Goal: Information Seeking & Learning: Check status

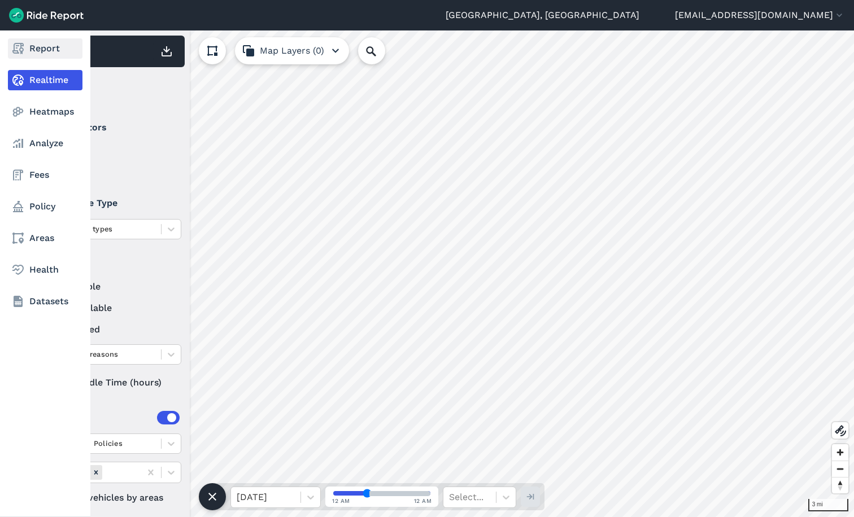
click at [30, 47] on link "Report" at bounding box center [45, 48] width 75 height 20
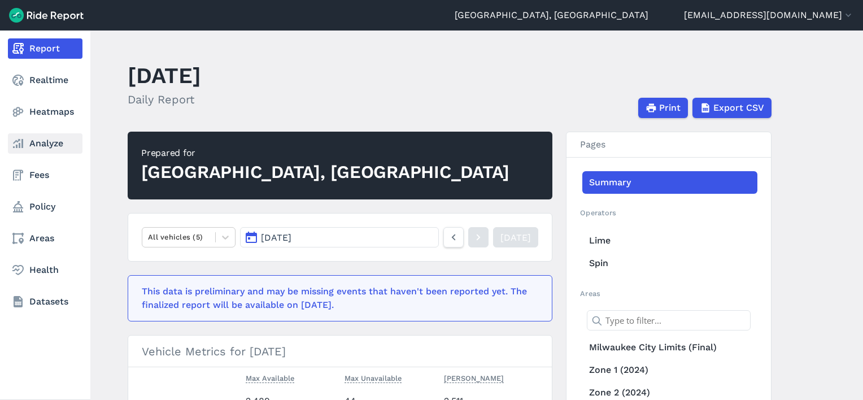
click at [32, 142] on link "Analyze" at bounding box center [45, 143] width 75 height 20
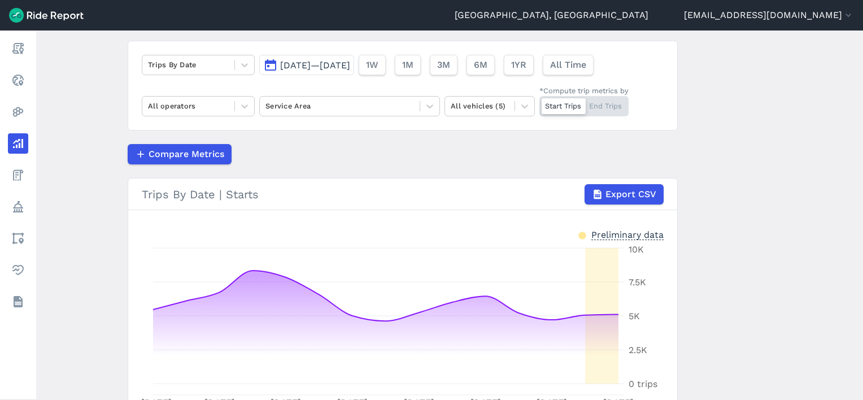
scroll to position [56, 0]
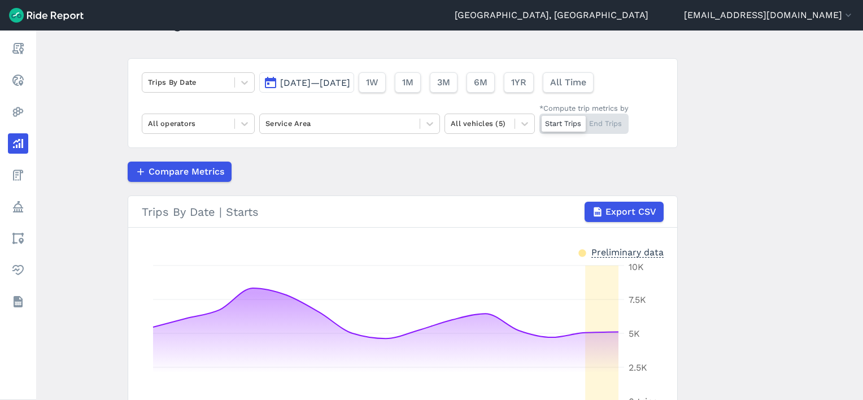
click at [316, 90] on button "[DATE]—[DATE]" at bounding box center [306, 82] width 95 height 20
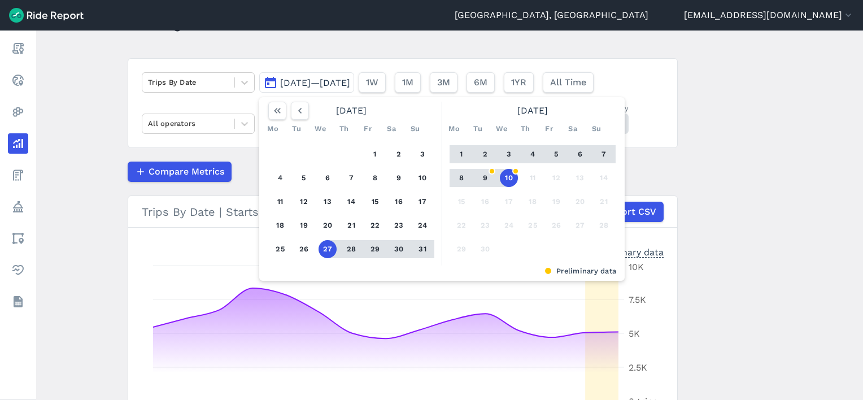
click at [449, 152] on div at bounding box center [461, 154] width 24 height 18
click at [457, 152] on button "1" at bounding box center [461, 154] width 18 height 18
click at [510, 174] on button "10" at bounding box center [509, 178] width 18 height 18
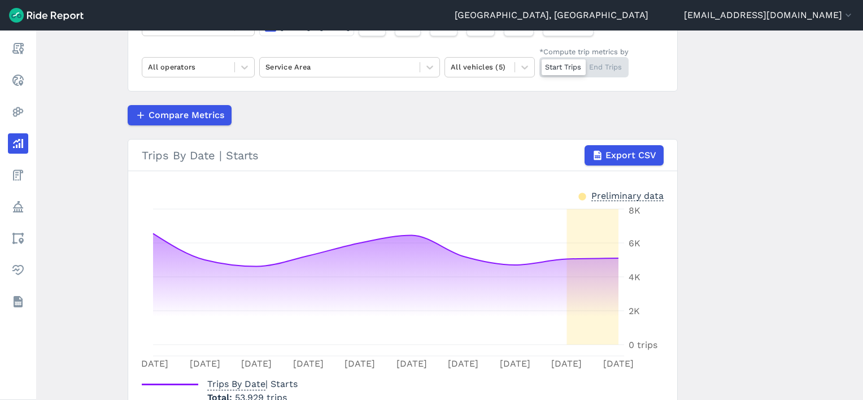
scroll to position [56, 0]
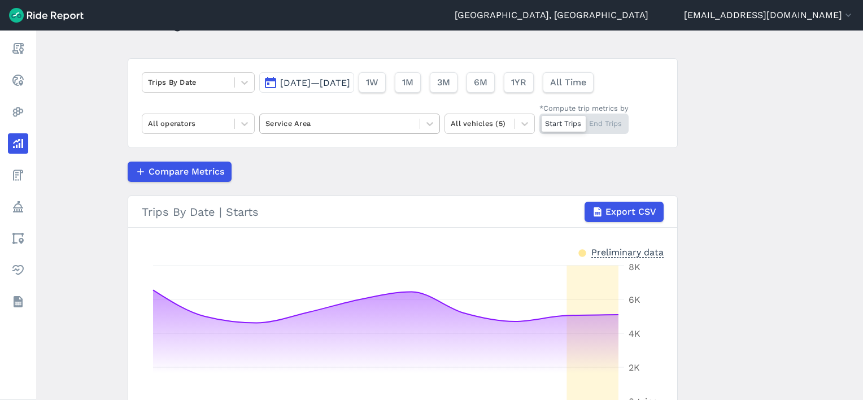
click at [367, 129] on div at bounding box center [339, 123] width 148 height 13
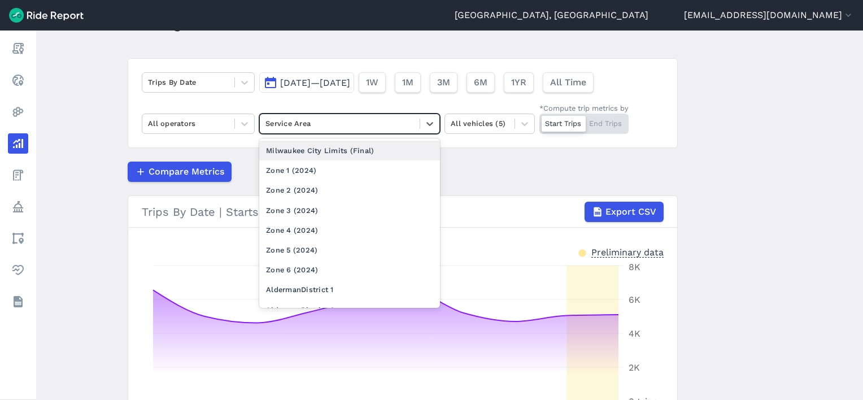
click at [324, 146] on div "Milwaukee City Limits (Final)" at bounding box center [349, 151] width 181 height 20
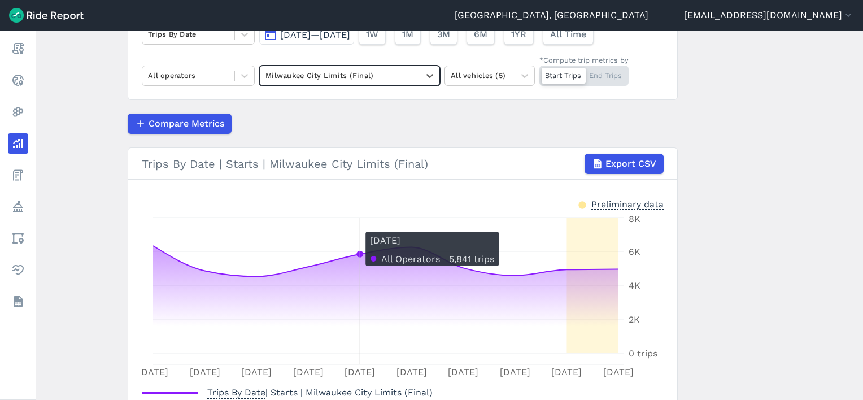
scroll to position [15, 0]
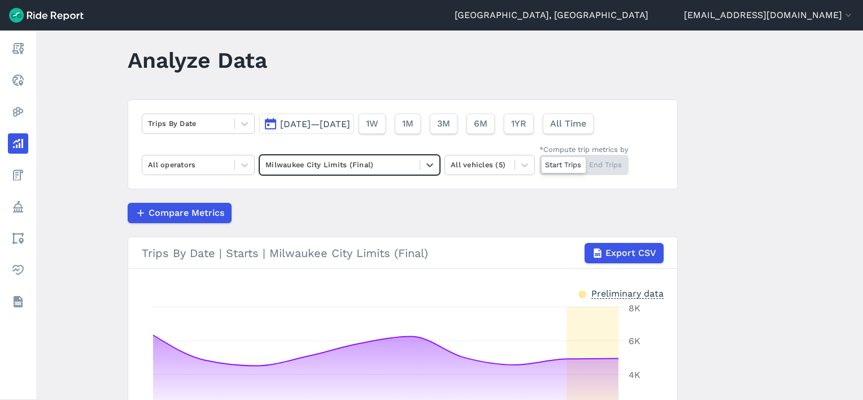
click at [330, 124] on span "Sep 1, 2025—Sep 10, 2025" at bounding box center [315, 124] width 70 height 11
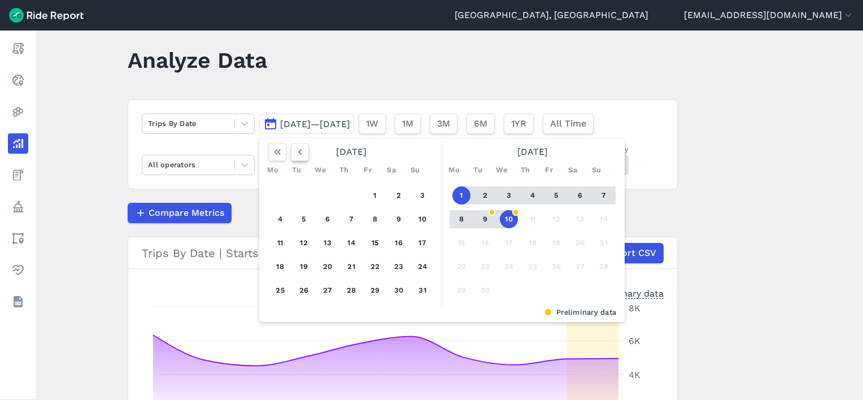
click at [299, 154] on use "button" at bounding box center [299, 152] width 3 height 6
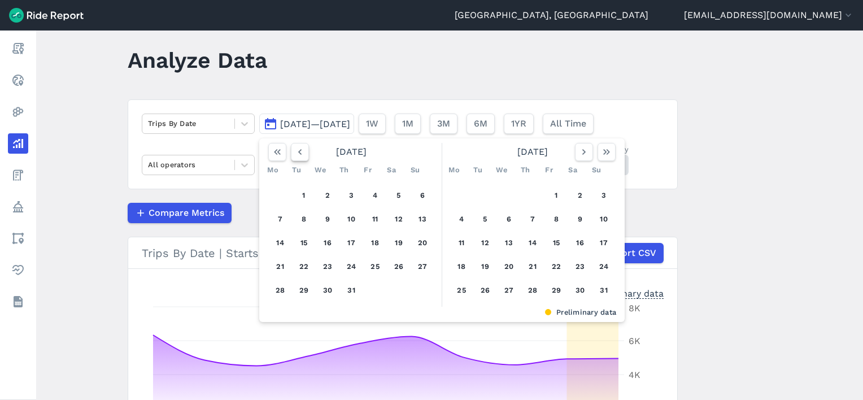
click at [299, 154] on use "button" at bounding box center [299, 152] width 3 height 6
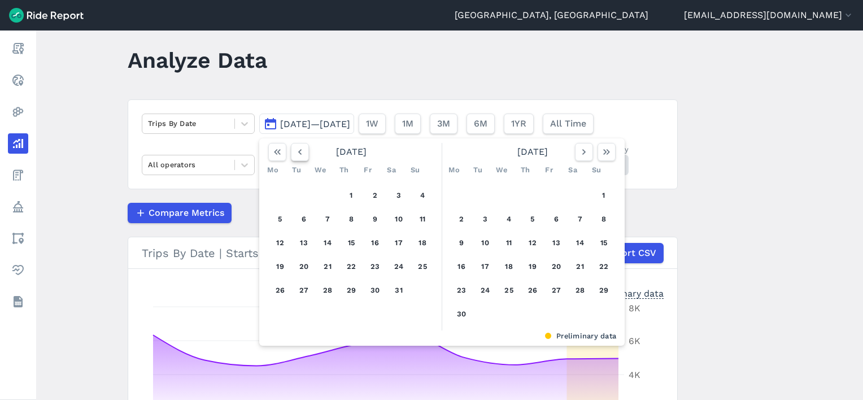
click at [299, 154] on use "button" at bounding box center [299, 152] width 3 height 6
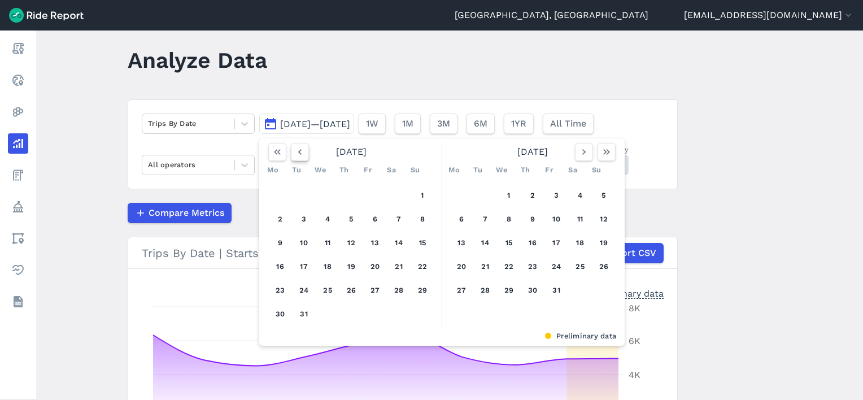
click at [299, 154] on use "button" at bounding box center [299, 152] width 3 height 6
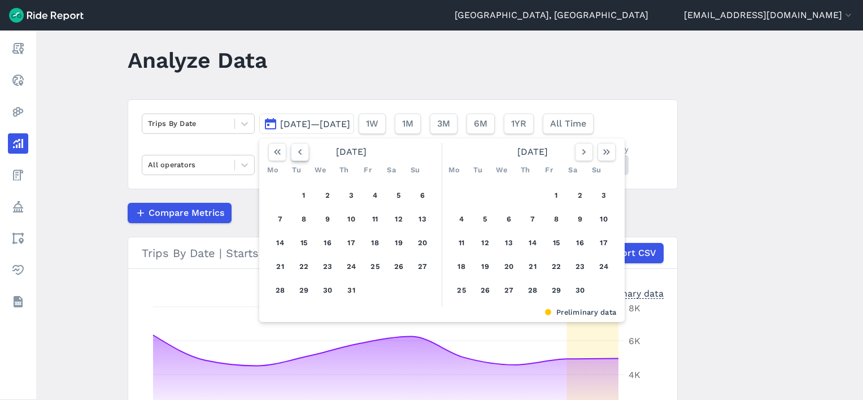
click at [296, 154] on icon "button" at bounding box center [299, 151] width 11 height 11
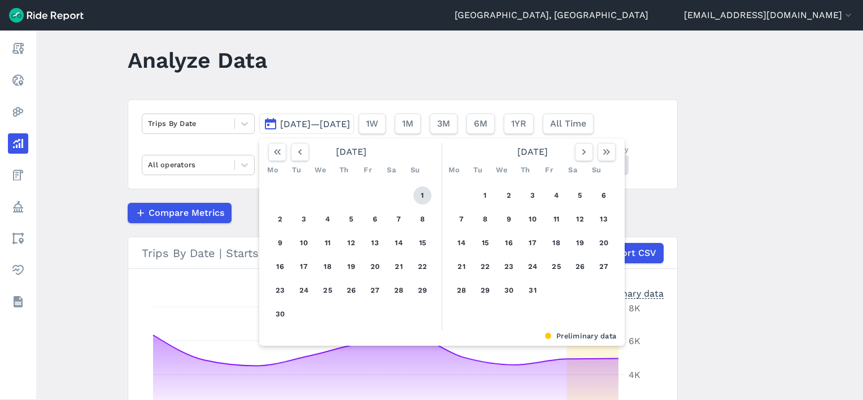
click at [419, 199] on button "1" at bounding box center [422, 195] width 18 height 18
click at [302, 242] on button "10" at bounding box center [304, 243] width 18 height 18
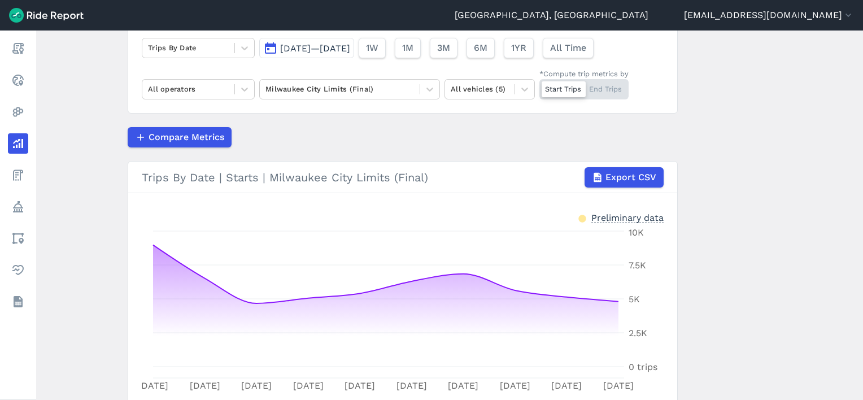
scroll to position [72, 0]
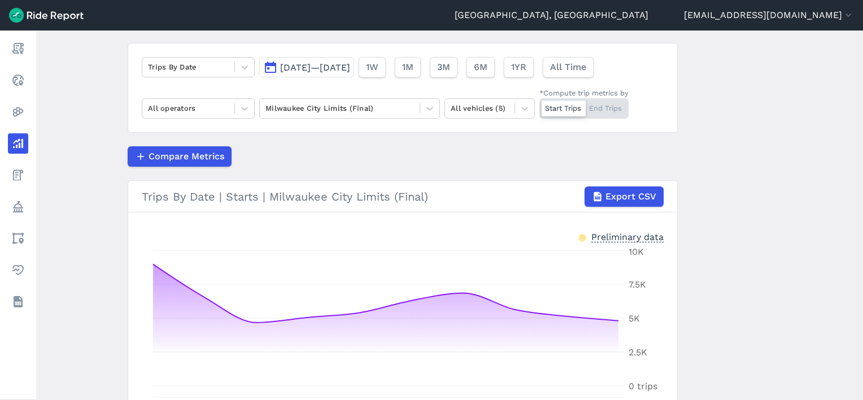
click at [327, 70] on span "Sep 1, 2024—Sep 10, 2024" at bounding box center [315, 67] width 70 height 11
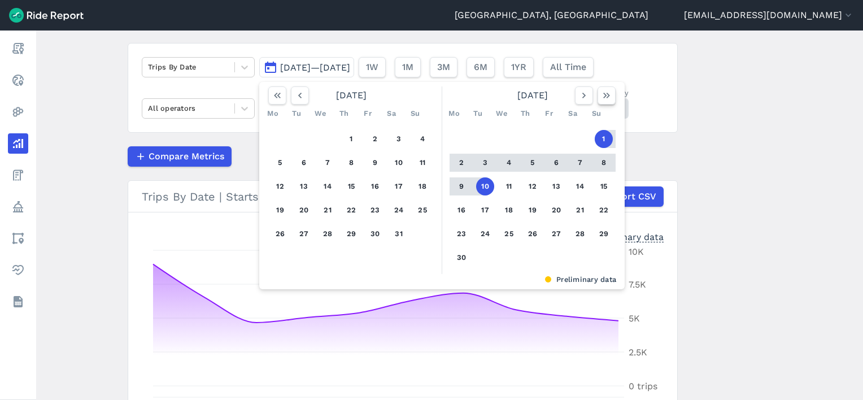
click at [605, 98] on icon "button" at bounding box center [606, 95] width 11 height 11
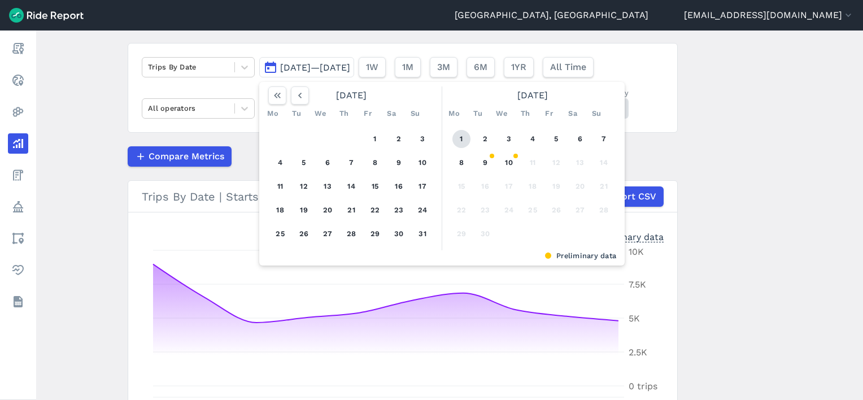
click at [452, 142] on button "1" at bounding box center [461, 139] width 18 height 18
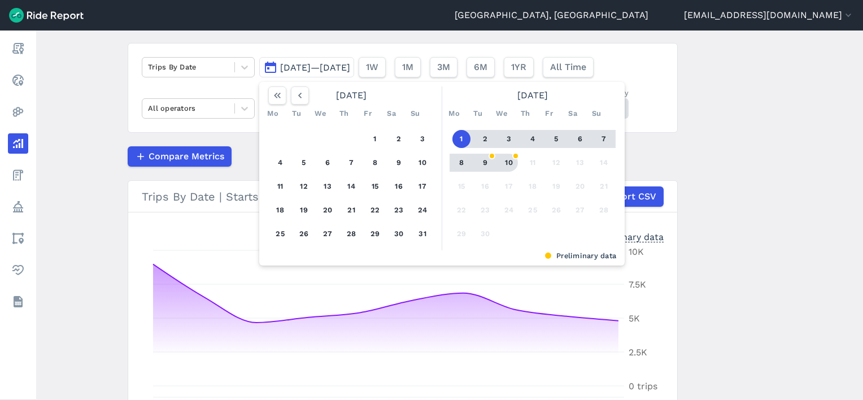
drag, startPoint x: 508, startPoint y: 159, endPoint x: 520, endPoint y: 160, distance: 12.0
click at [509, 159] on button "10" at bounding box center [509, 163] width 18 height 18
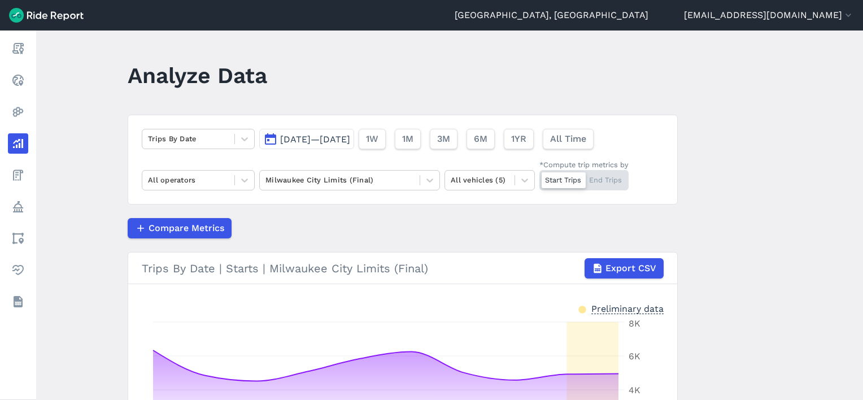
click at [306, 141] on span "Sep 1, 2025—Sep 10, 2025" at bounding box center [315, 139] width 70 height 11
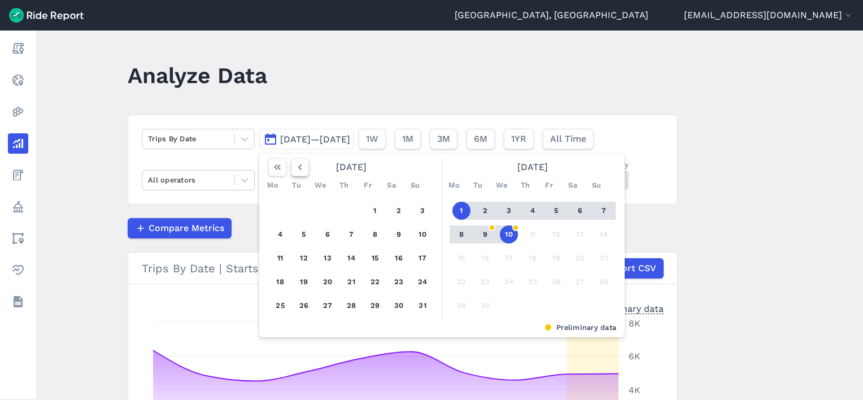
click at [304, 163] on button "button" at bounding box center [300, 167] width 18 height 18
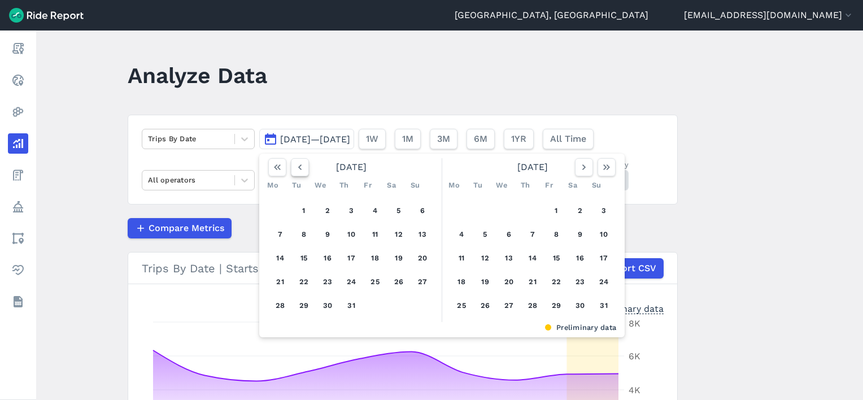
click at [304, 163] on button "button" at bounding box center [300, 167] width 18 height 18
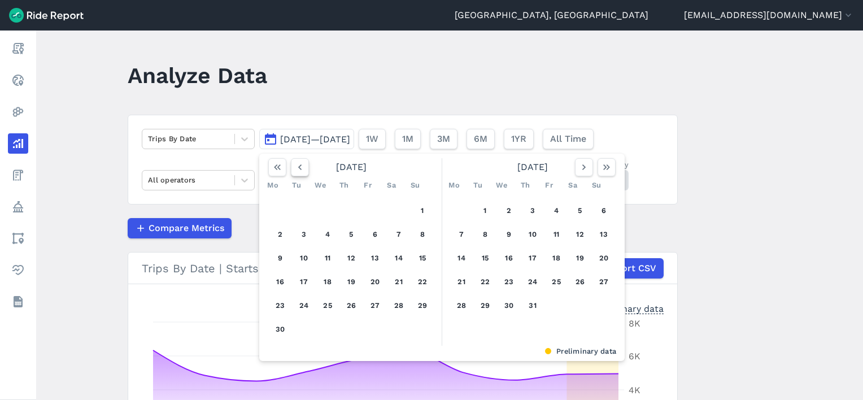
click at [304, 163] on button "button" at bounding box center [300, 167] width 18 height 18
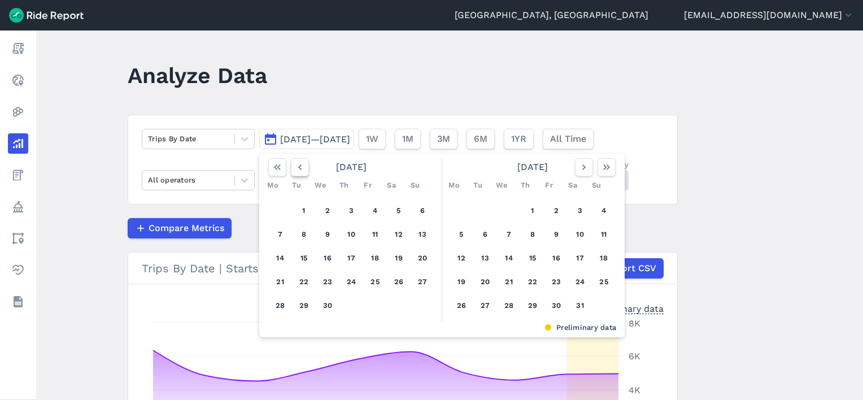
click at [304, 163] on button "button" at bounding box center [300, 167] width 18 height 18
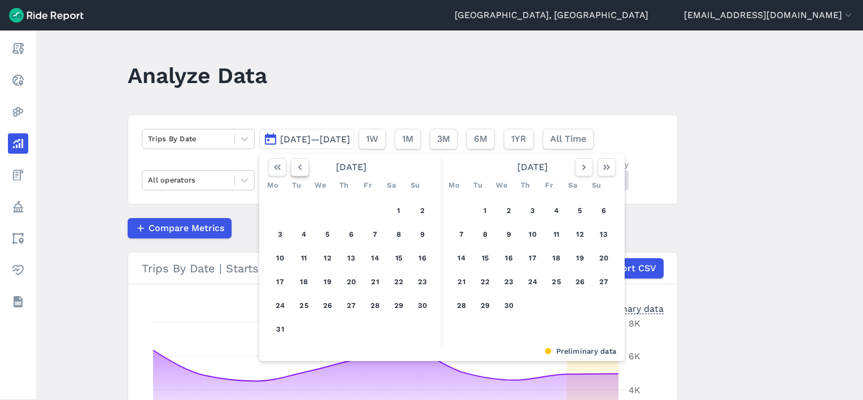
click at [304, 163] on button "button" at bounding box center [300, 167] width 18 height 18
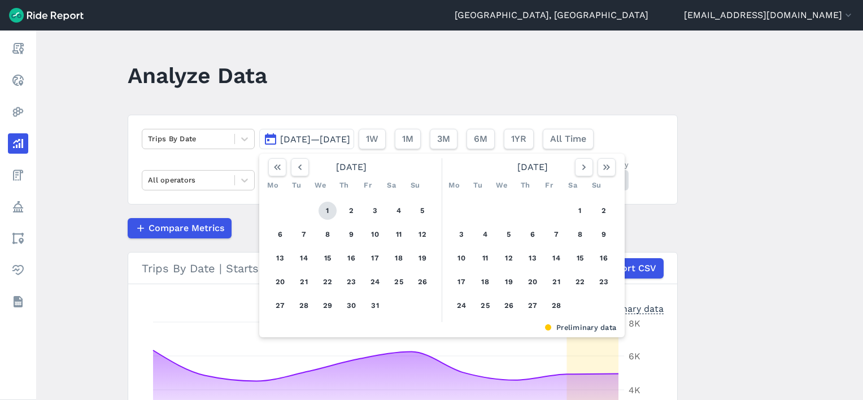
click at [323, 210] on button "1" at bounding box center [327, 211] width 18 height 18
click at [608, 165] on icon "button" at bounding box center [606, 166] width 11 height 11
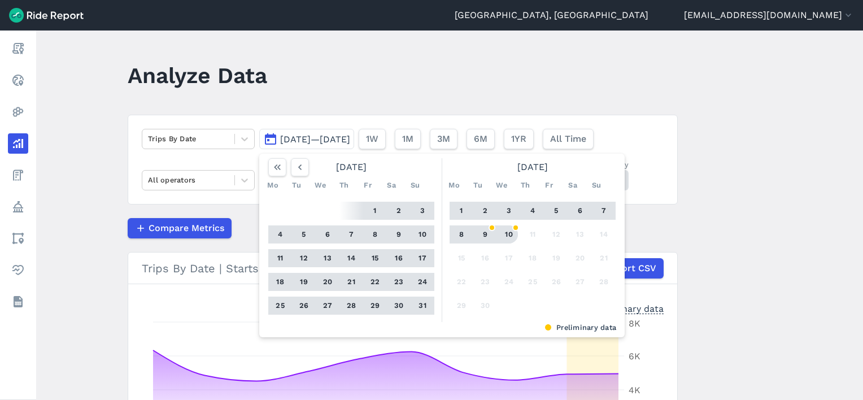
click at [506, 231] on button "10" at bounding box center [509, 234] width 18 height 18
